Goal: Task Accomplishment & Management: Complete application form

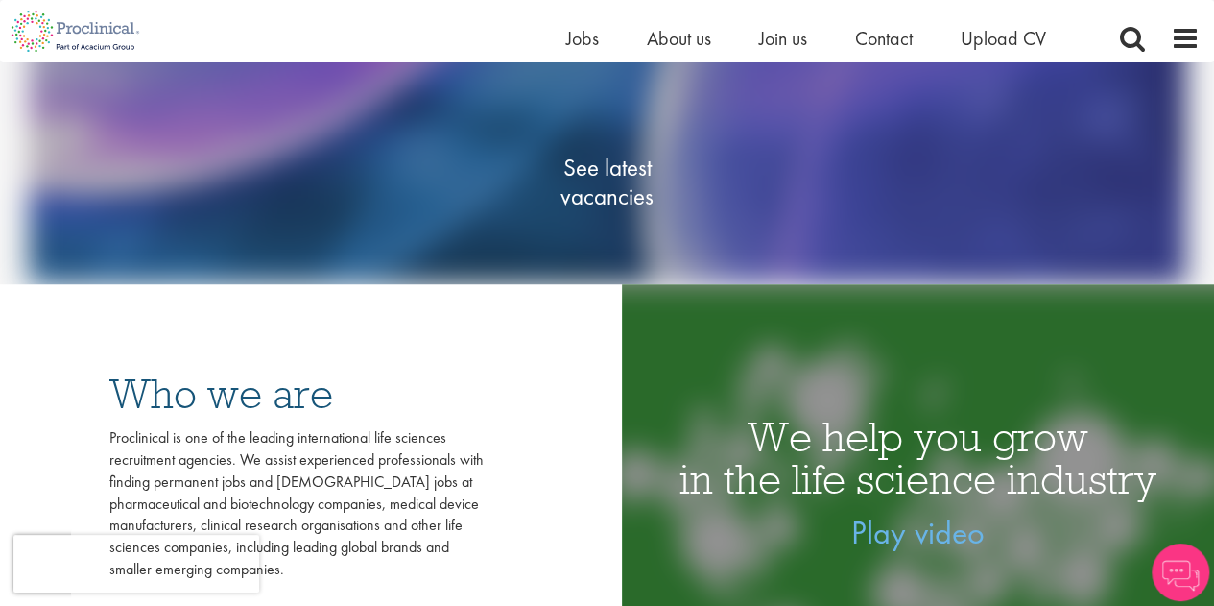
scroll to position [96, 0]
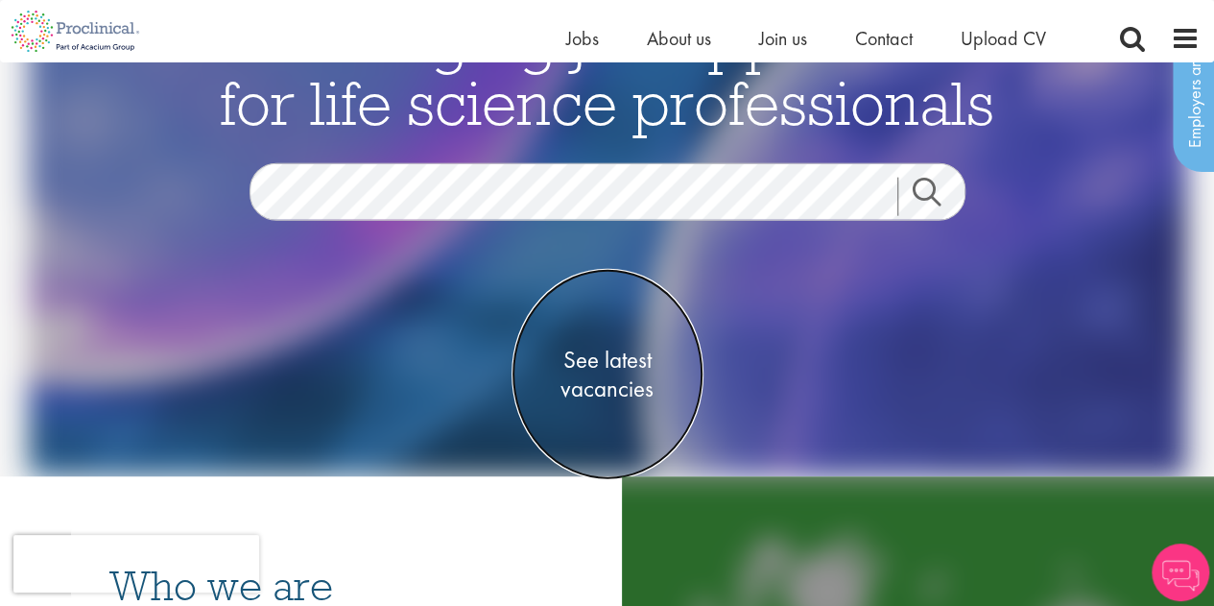
click at [631, 358] on span "See latest vacancies" at bounding box center [608, 375] width 192 height 58
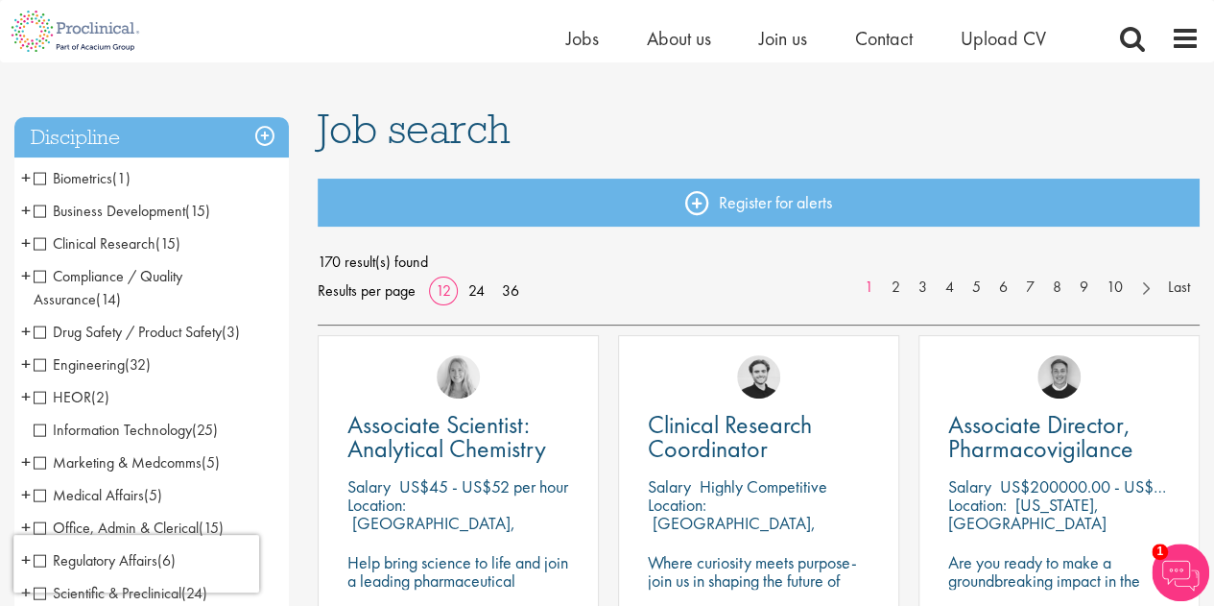
scroll to position [96, 0]
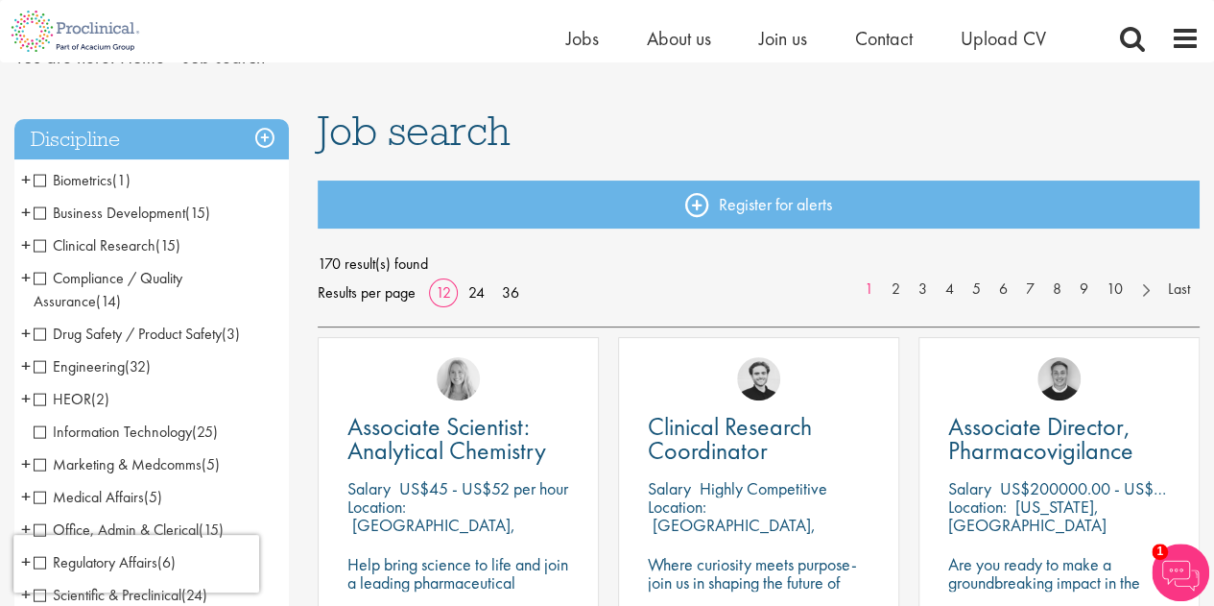
click at [676, 272] on span "170 result(s) found" at bounding box center [759, 264] width 882 height 29
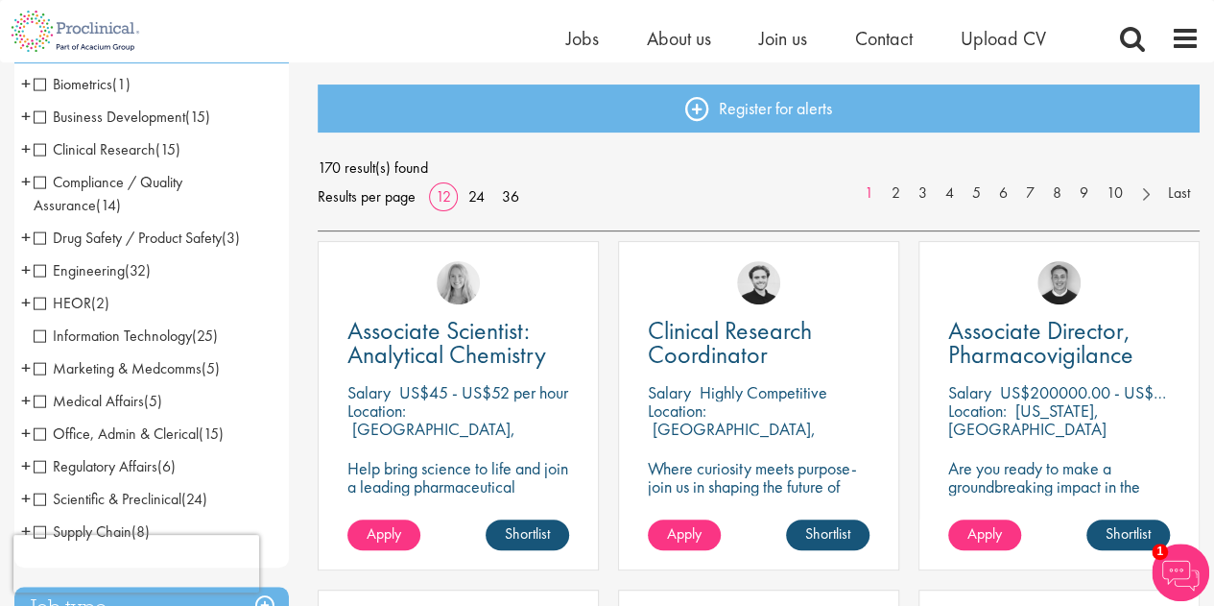
scroll to position [288, 0]
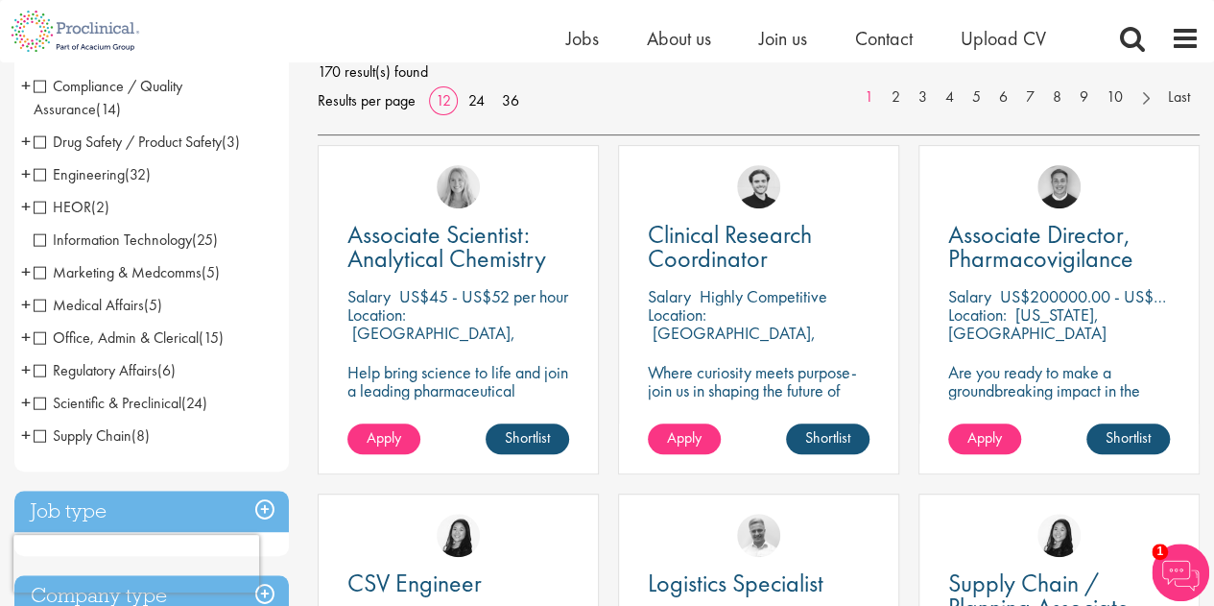
click at [153, 272] on span "Marketing & Medcomms" at bounding box center [118, 272] width 168 height 20
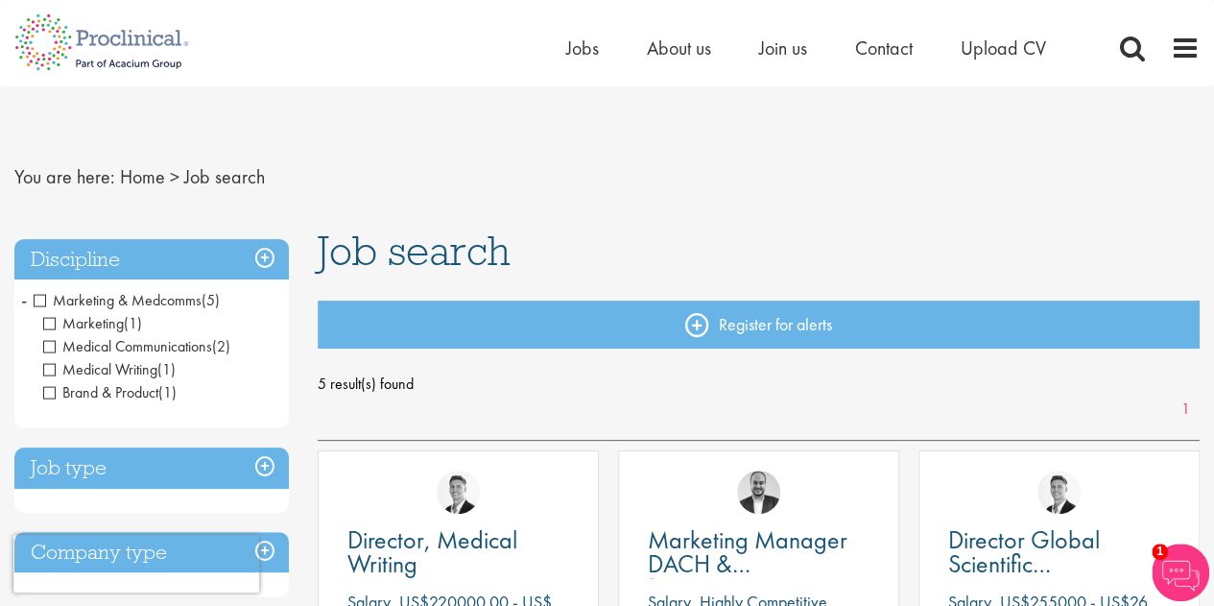
click at [35, 302] on span "Marketing & Medcomms" at bounding box center [118, 300] width 168 height 20
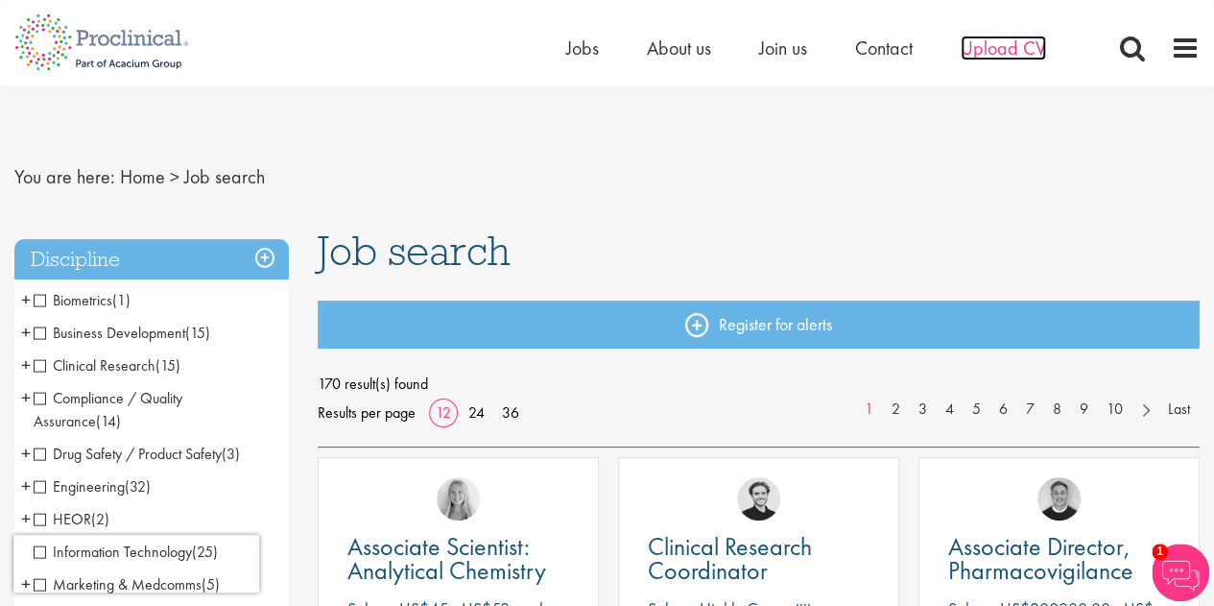
click at [997, 41] on span "Upload CV" at bounding box center [1003, 48] width 85 height 25
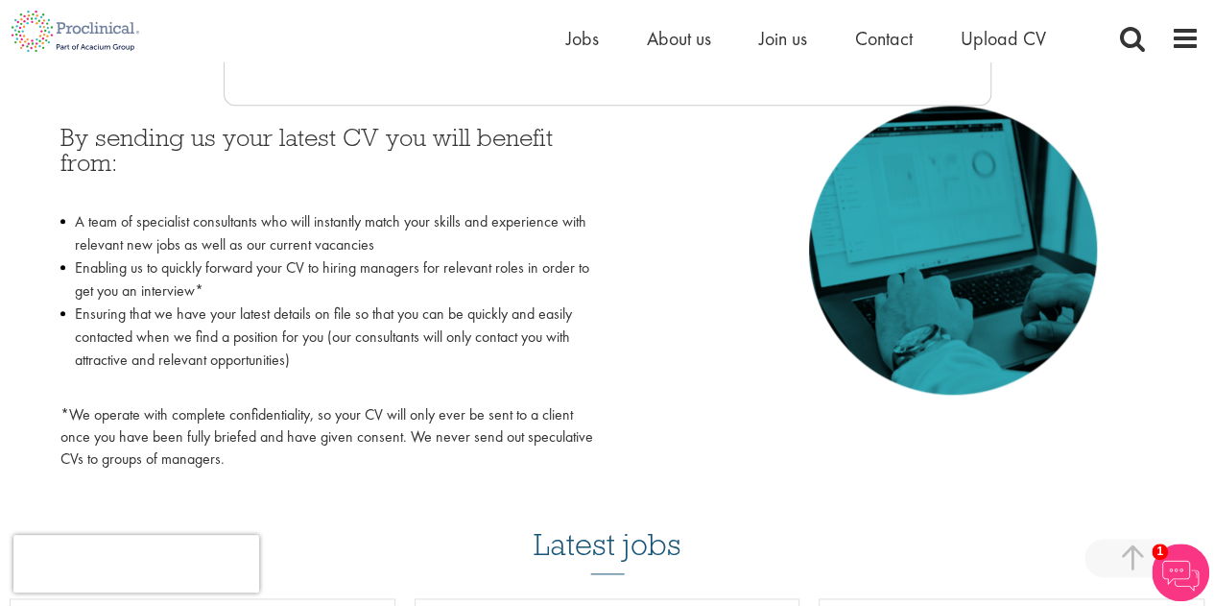
scroll to position [576, 0]
